Goal: Transaction & Acquisition: Purchase product/service

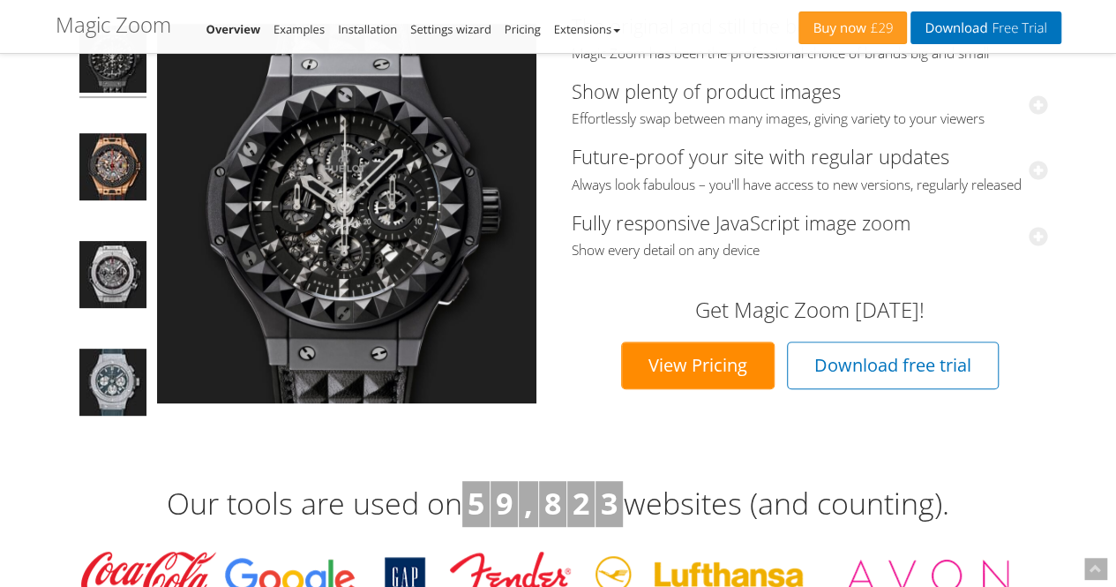
click at [702, 389] on link "View Pricing" at bounding box center [698, 365] width 154 height 48
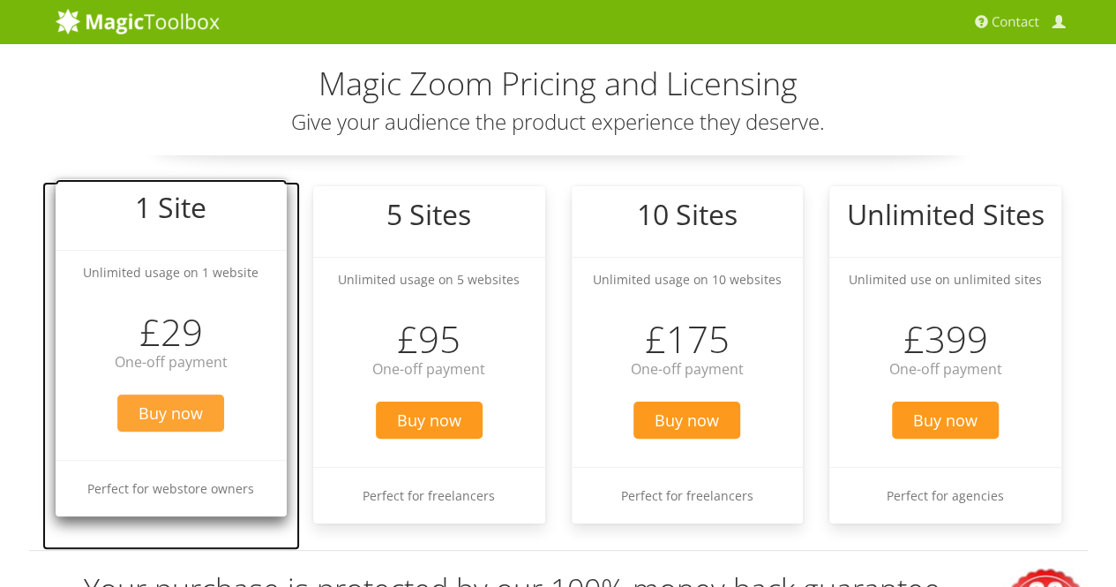
click at [173, 398] on span "Buy now" at bounding box center [170, 412] width 107 height 37
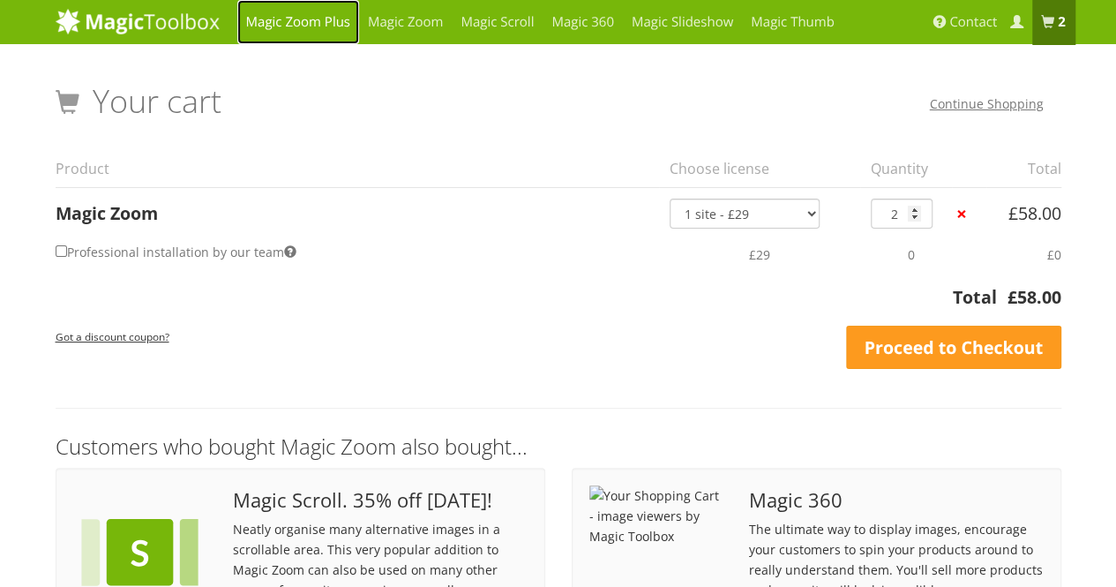
click at [341, 22] on link "Magic Zoom Plus" at bounding box center [298, 22] width 122 height 44
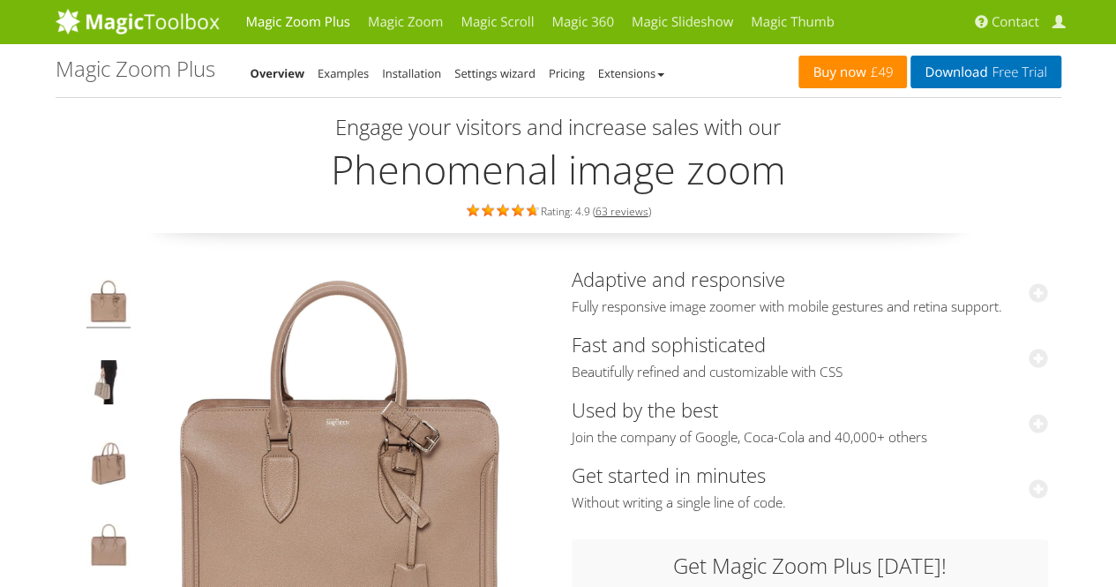
click at [867, 70] on span "£49" at bounding box center [879, 72] width 27 height 14
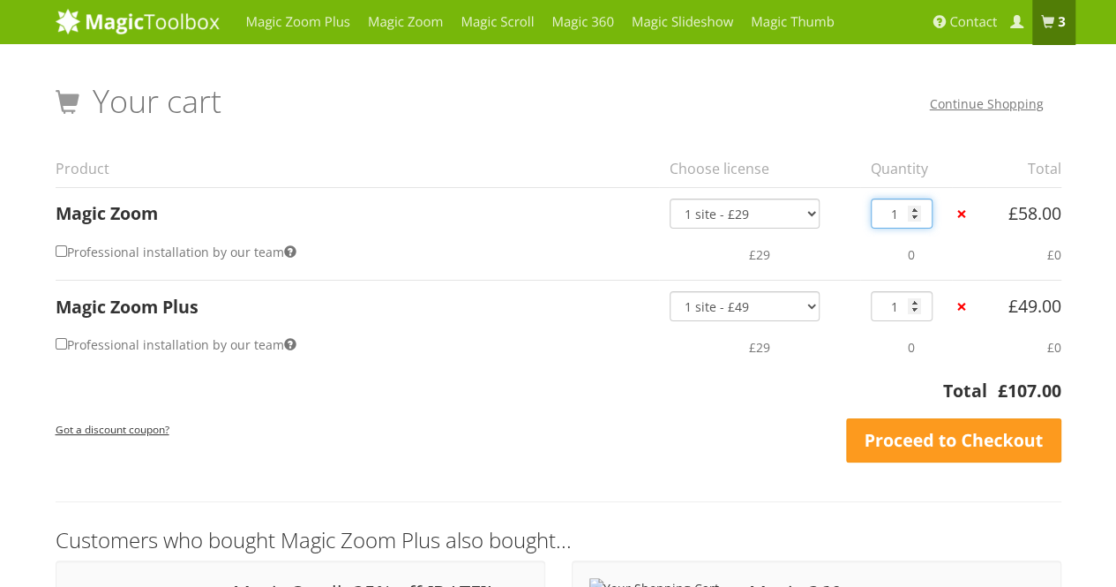
type input "1"
click at [915, 218] on input "1" at bounding box center [902, 214] width 62 height 30
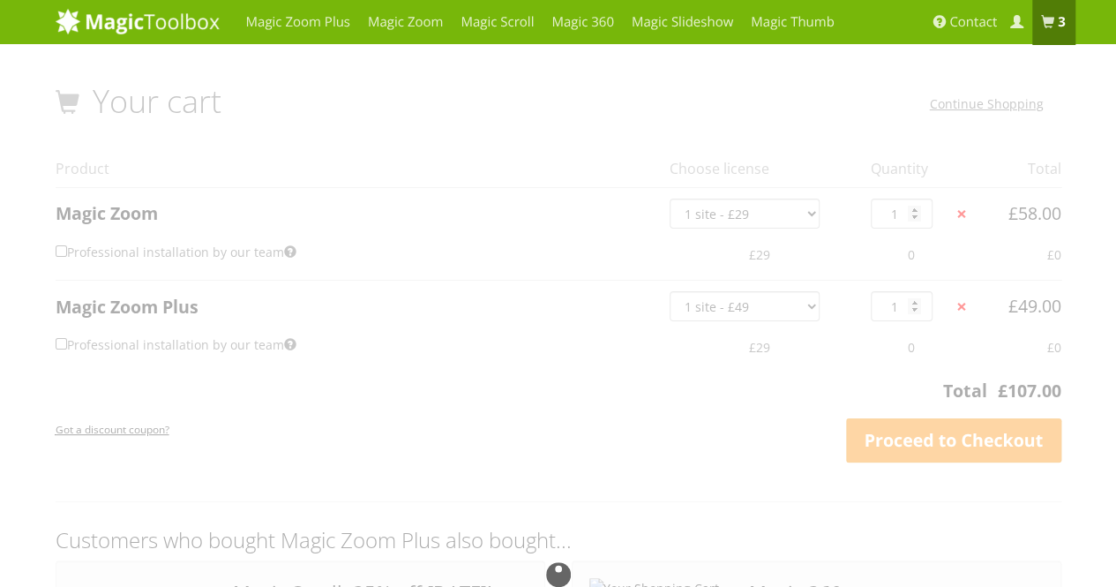
click at [915, 218] on div at bounding box center [559, 574] width 1006 height 981
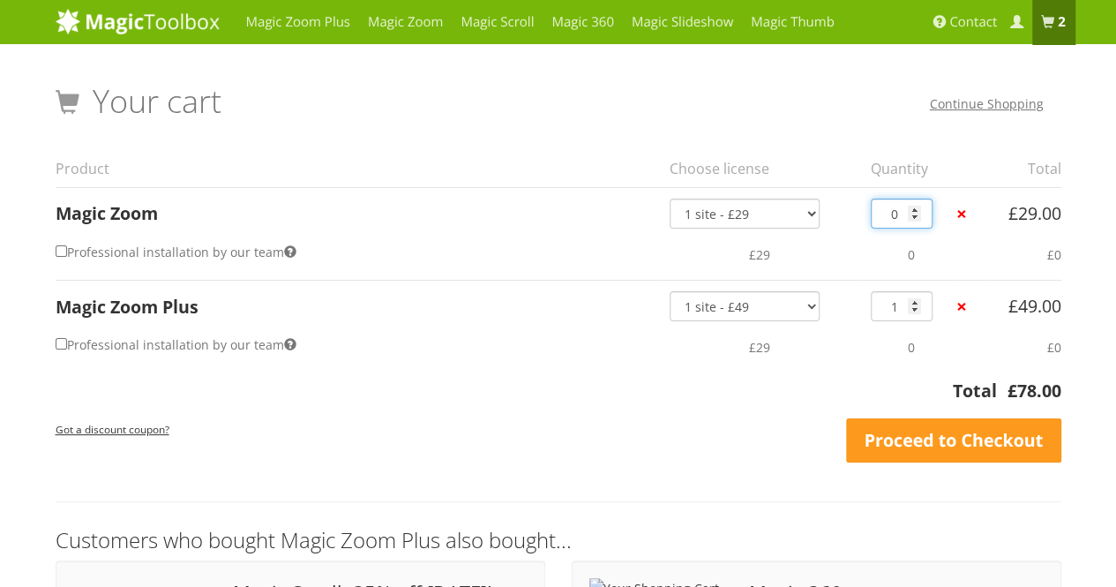
type input "0"
click at [915, 218] on input "0" at bounding box center [902, 214] width 62 height 30
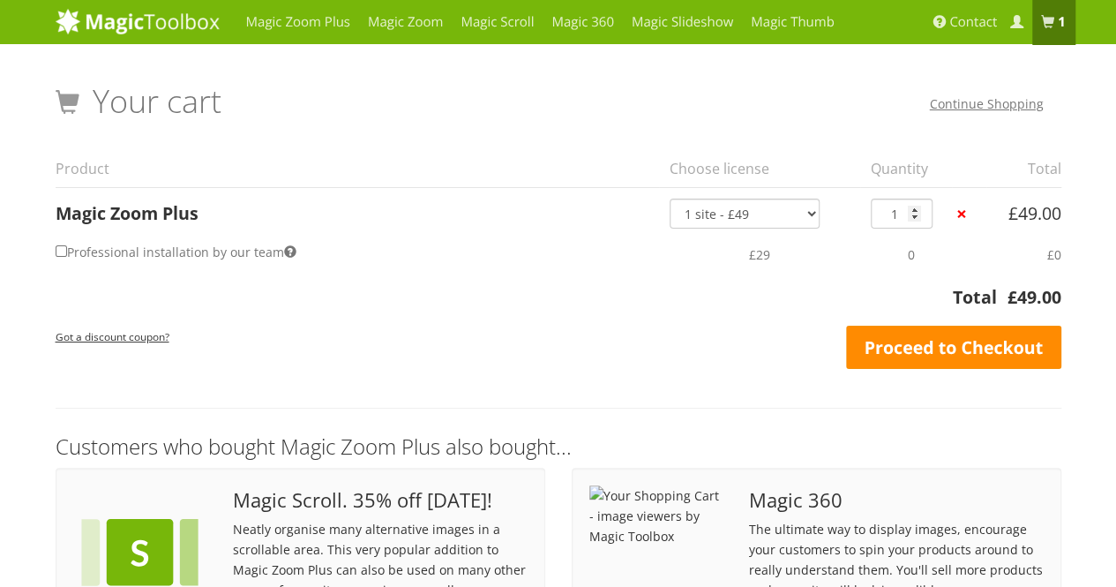
click at [870, 335] on link "Proceed to Checkout" at bounding box center [953, 348] width 215 height 44
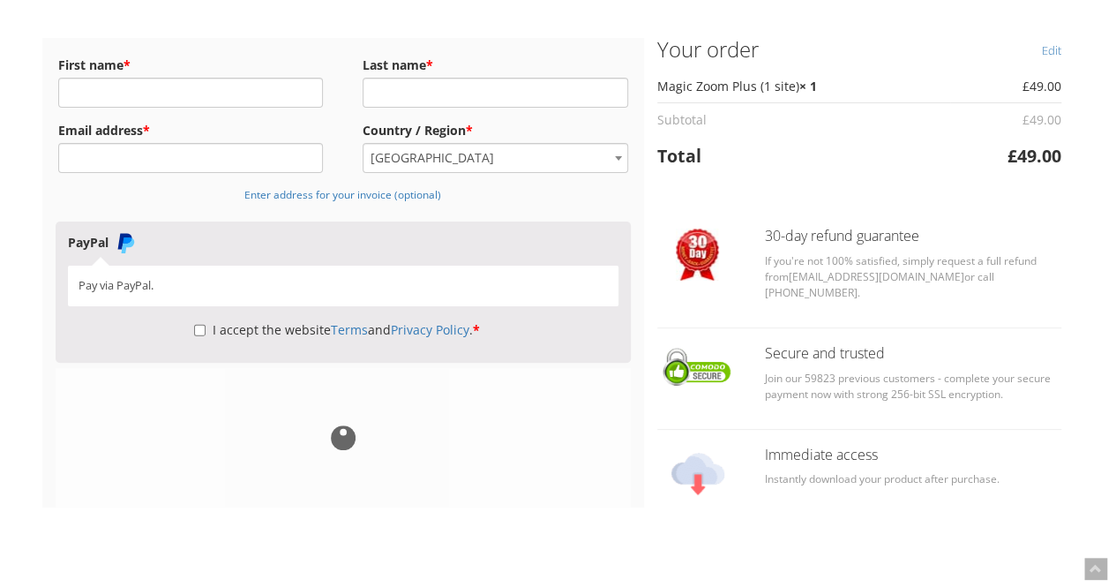
scroll to position [145, 0]
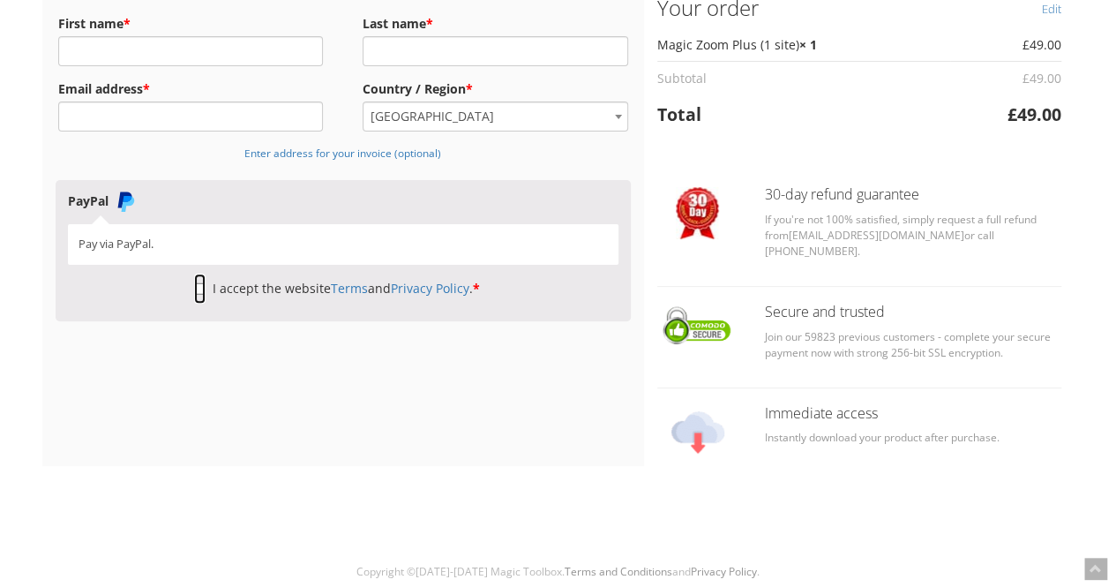
click at [194, 283] on input "I accept the website Terms and Privacy Policy . *" at bounding box center [199, 289] width 11 height 30
checkbox input "true"
click at [1072, 446] on div "Billing Details First name * Last name * Email address * Country / Region * Sel…" at bounding box center [558, 231] width 1032 height 470
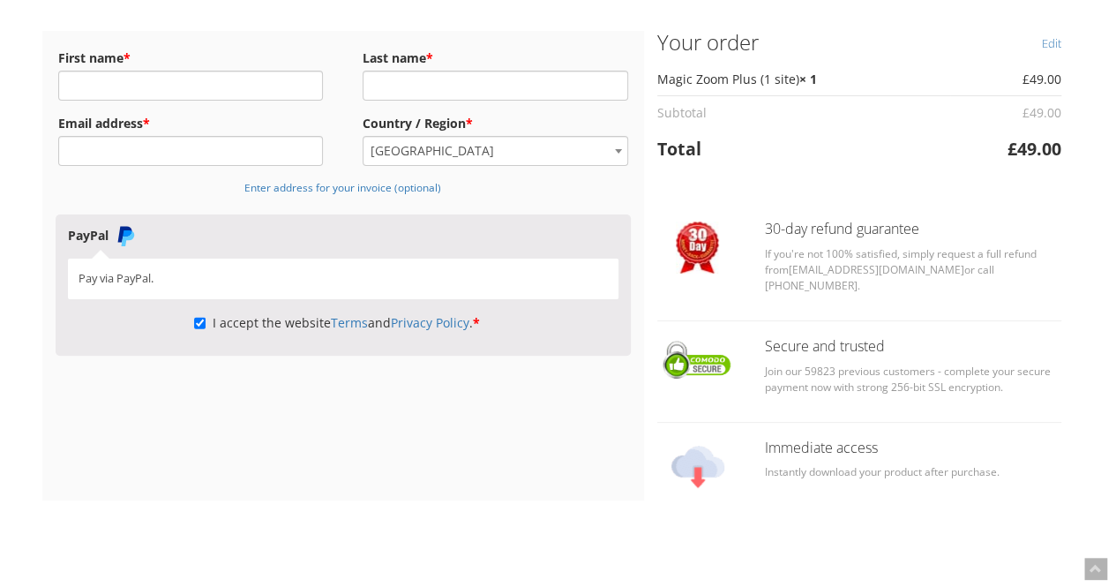
scroll to position [112, 0]
